Goal: Obtain resource: Download file/media

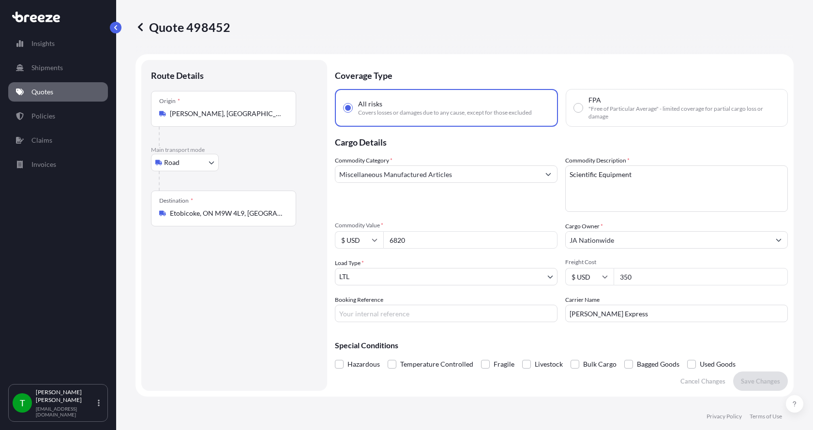
select select "Road"
select select "1"
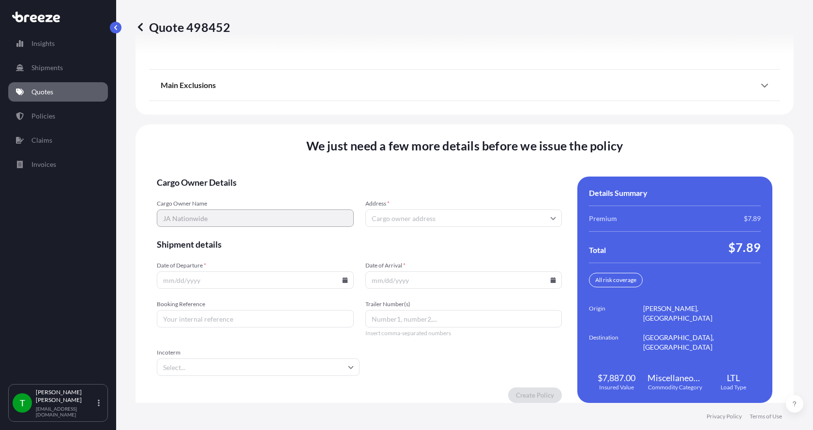
scroll to position [1272, 0]
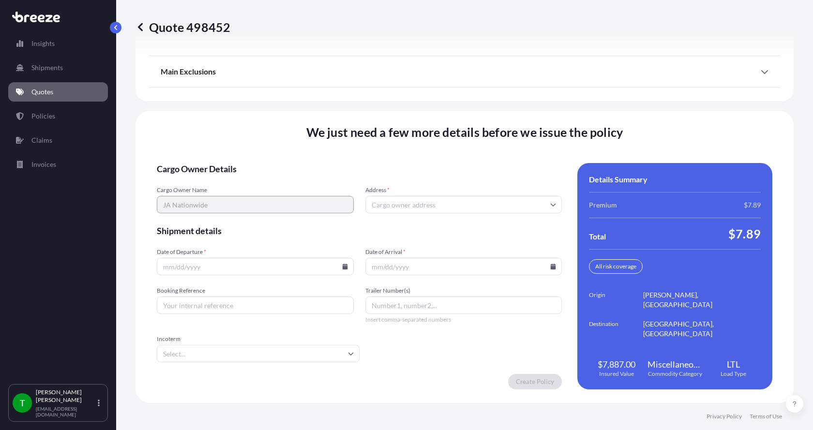
click at [444, 206] on input "Address *" at bounding box center [463, 204] width 197 height 17
type input "D"
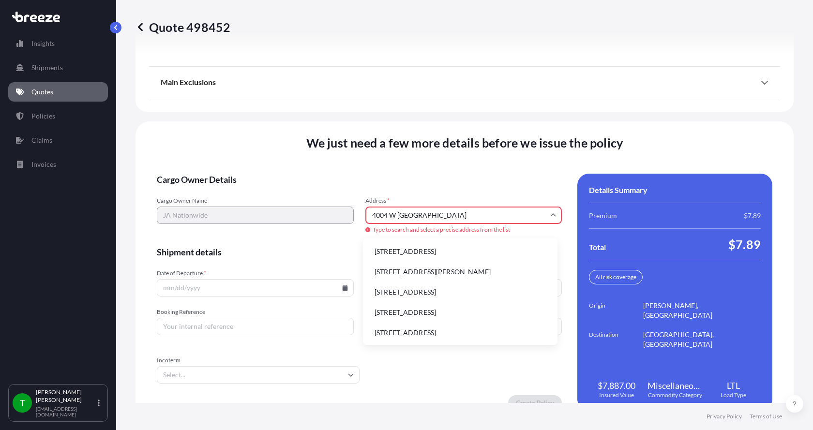
click at [422, 254] on li "[STREET_ADDRESS]" at bounding box center [460, 251] width 187 height 18
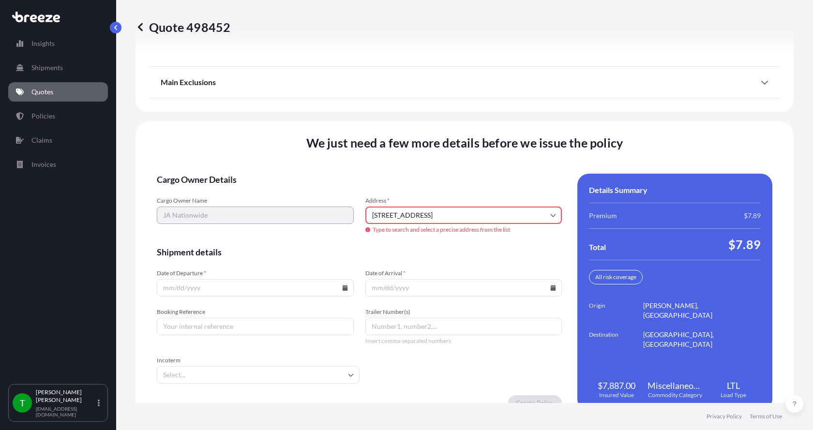
type input "[STREET_ADDRESS][PERSON_NAME]"
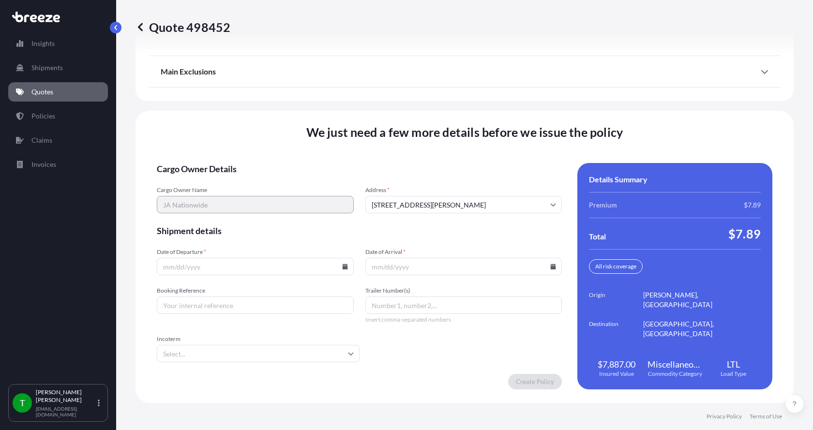
click at [196, 269] on input "Date of Departure *" at bounding box center [255, 266] width 197 height 17
click at [343, 268] on icon at bounding box center [344, 267] width 5 height 6
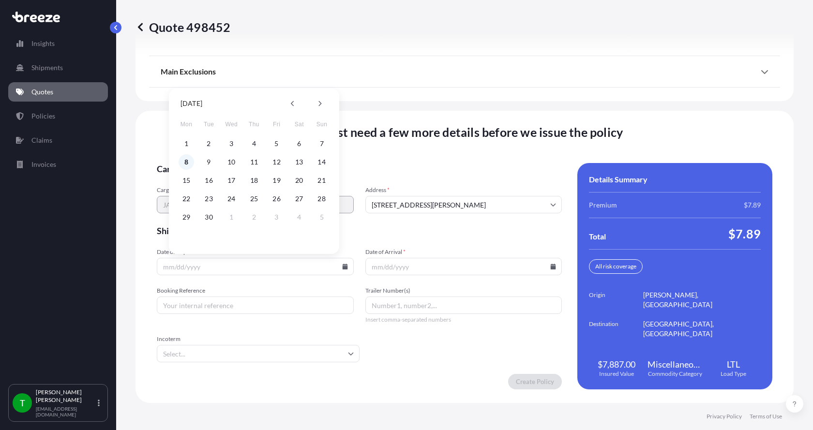
click at [188, 160] on button "8" at bounding box center [185, 161] width 15 height 15
type input "[DATE]"
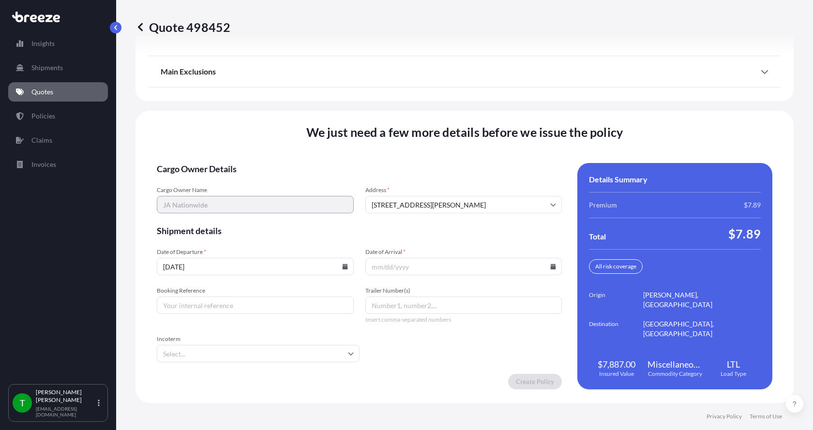
click at [197, 198] on button "8" at bounding box center [203, 202] width 12 height 9
click at [550, 266] on icon at bounding box center [552, 267] width 5 height 6
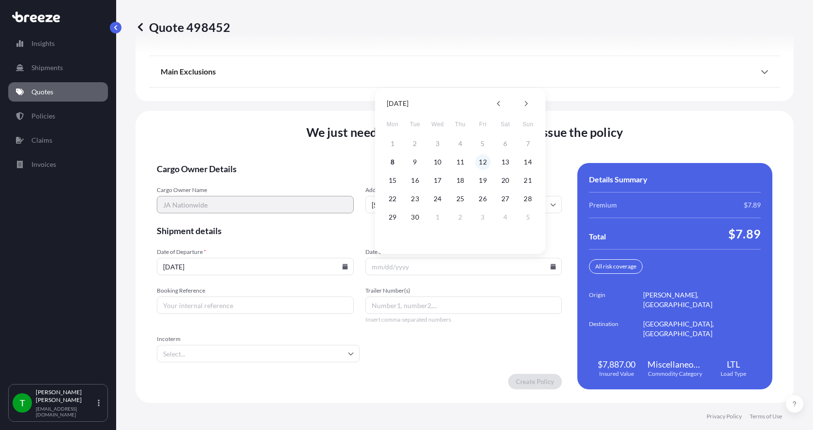
click at [482, 165] on button "12" at bounding box center [482, 161] width 15 height 15
type input "[DATE]"
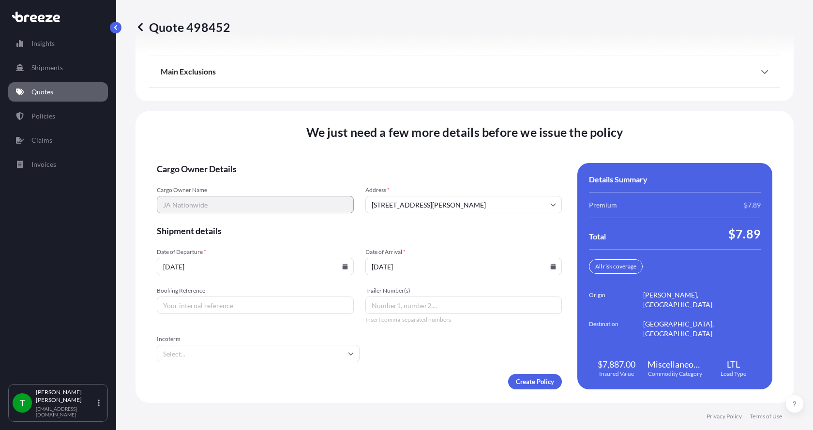
click at [482, 165] on div "[DATE] Mon Tue Wed Thu Fri Sat Sun 1 2 3 4 5 6 7 8 9 10 11 12 13 14 15 16 17 18…" at bounding box center [460, 206] width 116 height 91
click at [482, 165] on span "Cargo Owner Details" at bounding box center [359, 169] width 405 height 12
click at [242, 305] on input "Booking Reference" at bounding box center [255, 304] width 197 height 17
type input "349178"
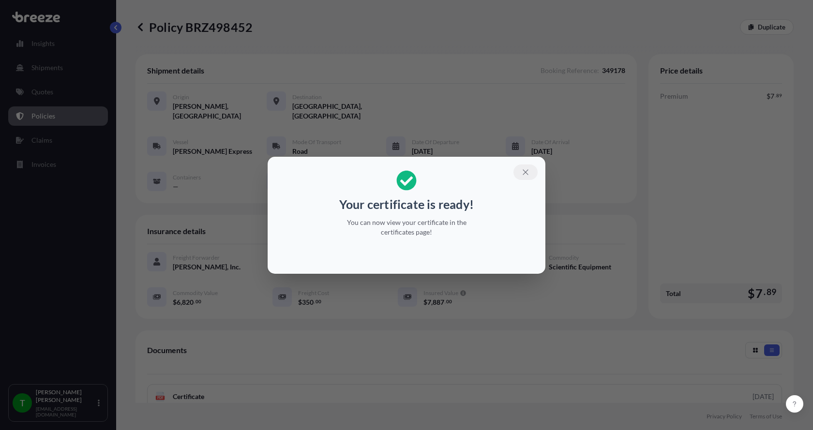
click at [525, 172] on icon "button" at bounding box center [524, 171] width 5 height 5
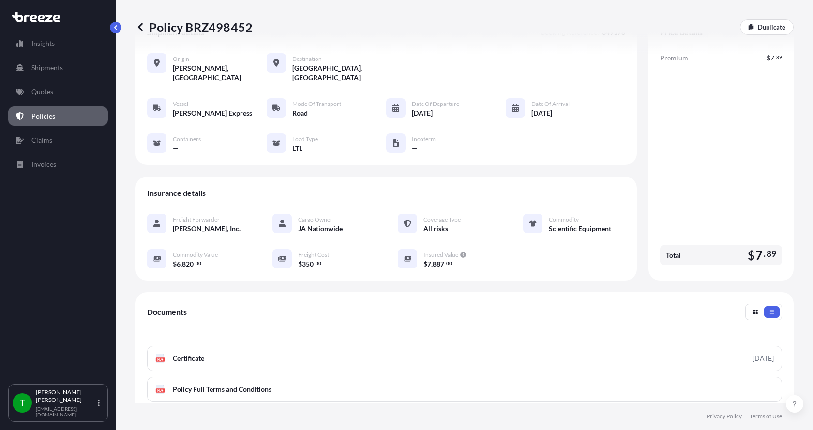
scroll to position [142, 0]
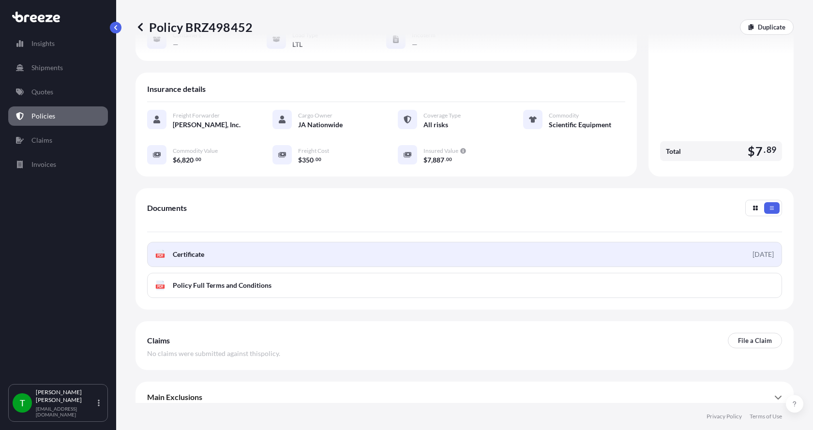
click at [157, 254] on text "PDF" at bounding box center [160, 255] width 6 height 3
